Goal: Task Accomplishment & Management: Use online tool/utility

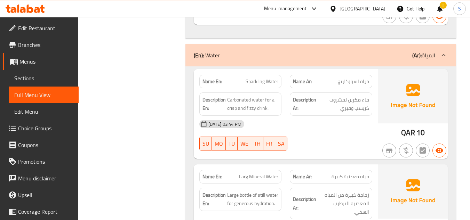
scroll to position [7168, 0]
click at [376, 8] on div "Qatar" at bounding box center [363, 9] width 46 height 8
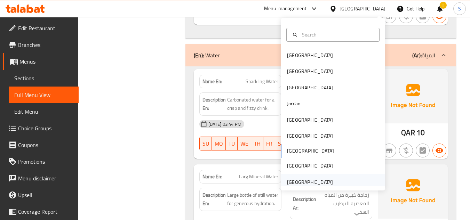
click at [343, 176] on div "[GEOGRAPHIC_DATA]" at bounding box center [333, 182] width 104 height 16
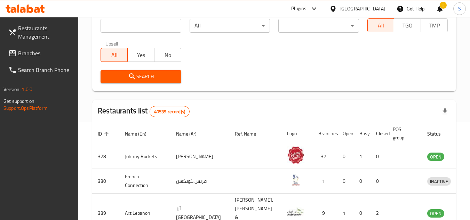
scroll to position [63, 0]
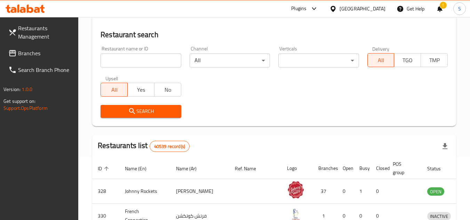
click at [131, 59] on input "search" at bounding box center [141, 61] width 80 height 14
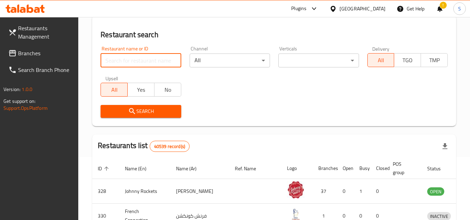
paste input "652039"
type input "652039"
click button "Search" at bounding box center [141, 111] width 80 height 13
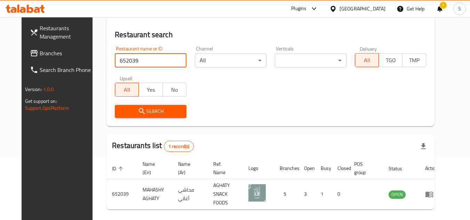
scroll to position [84, 0]
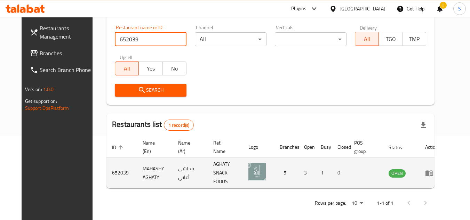
click at [433, 170] on icon "enhanced table" at bounding box center [429, 173] width 8 height 6
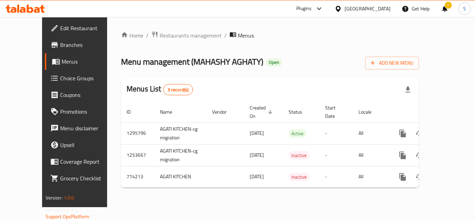
click at [60, 44] on span "Branches" at bounding box center [88, 45] width 56 height 8
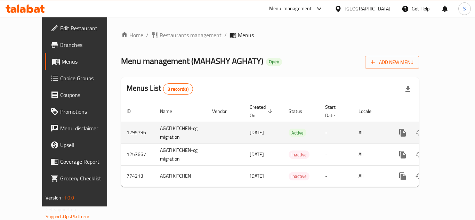
click at [449, 129] on icon "enhanced table" at bounding box center [453, 133] width 8 height 8
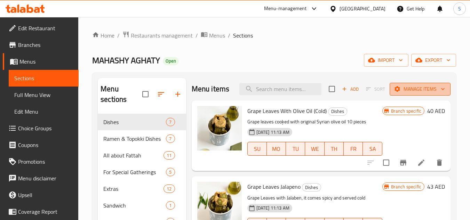
click at [426, 90] on span "Manage items" at bounding box center [420, 89] width 50 height 9
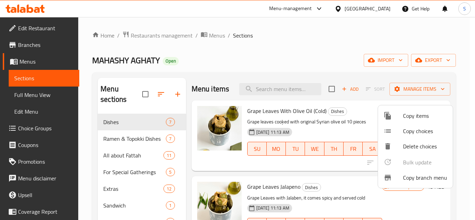
click at [414, 176] on span "Copy branch menu" at bounding box center [425, 178] width 44 height 8
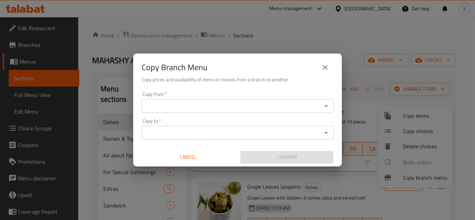
click at [187, 100] on div "Copy from *" at bounding box center [238, 106] width 192 height 14
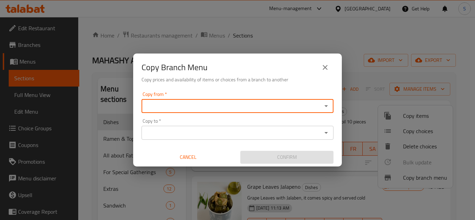
paste input "[PERSON_NAME], Muwaileh Commercial"
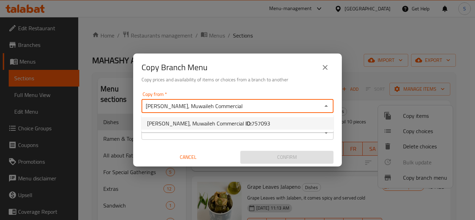
click at [212, 124] on span "[PERSON_NAME], Muwaileh Commercial ID: 757093" at bounding box center [208, 123] width 123 height 8
type input "[PERSON_NAME], Muwaileh Commercial"
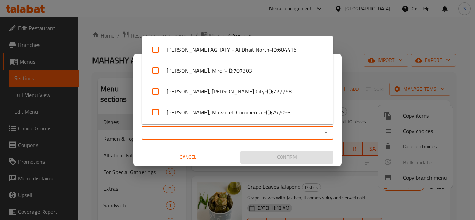
click at [213, 131] on input "Copy to   *" at bounding box center [232, 133] width 176 height 10
paste input "[PERSON_NAME], [PERSON_NAME] 1"
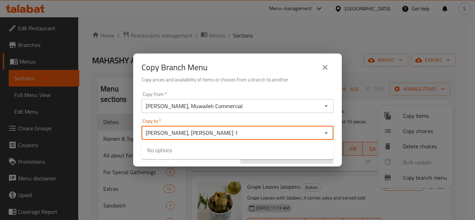
type input "[PERSON_NAME], [PERSON_NAME] 1"
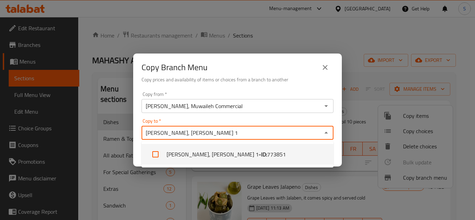
click at [231, 158] on li "[PERSON_NAME], [PERSON_NAME] 1 - ID: 773851" at bounding box center [238, 154] width 192 height 21
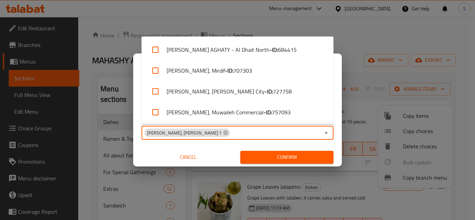
scroll to position [21, 0]
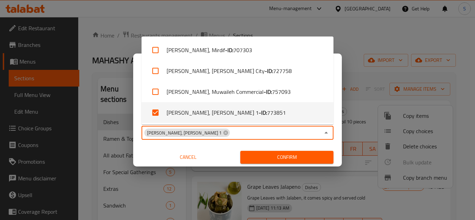
click at [277, 157] on span "Confirm" at bounding box center [287, 157] width 82 height 9
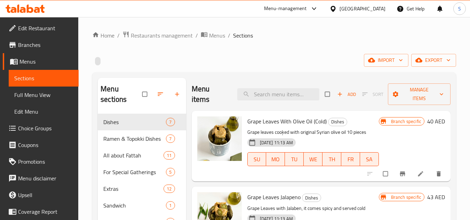
click at [274, 64] on div "import export" at bounding box center [274, 60] width 364 height 13
click at [426, 63] on span "export" at bounding box center [434, 60] width 34 height 9
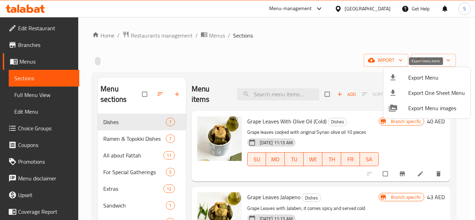
click at [415, 79] on span "Export Menu" at bounding box center [436, 77] width 57 height 8
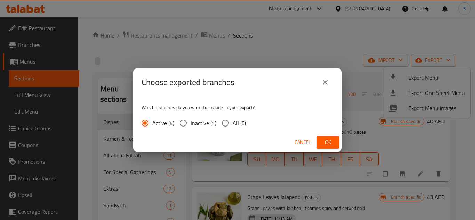
click at [234, 125] on span "All (5)" at bounding box center [240, 123] width 14 height 8
click at [233, 125] on input "All (5)" at bounding box center [225, 123] width 15 height 15
radio input "true"
click at [329, 141] on span "Ok" at bounding box center [327, 142] width 11 height 9
